Goal: Find specific page/section: Find specific page/section

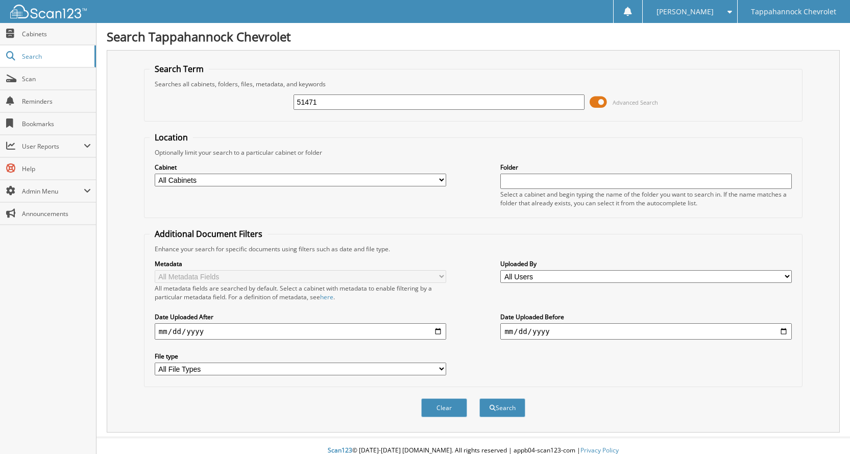
type input "51471"
click at [479, 398] on button "Search" at bounding box center [502, 407] width 46 height 19
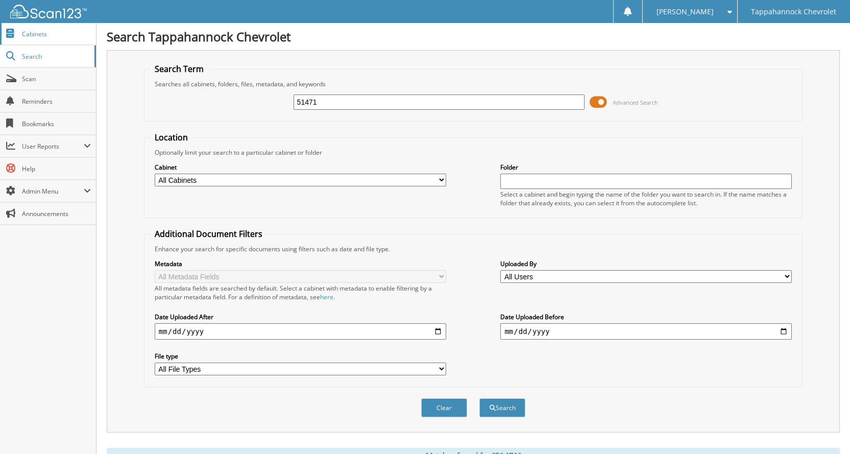
click at [39, 37] on span "Cabinets" at bounding box center [56, 34] width 69 height 9
